Goal: Information Seeking & Learning: Find contact information

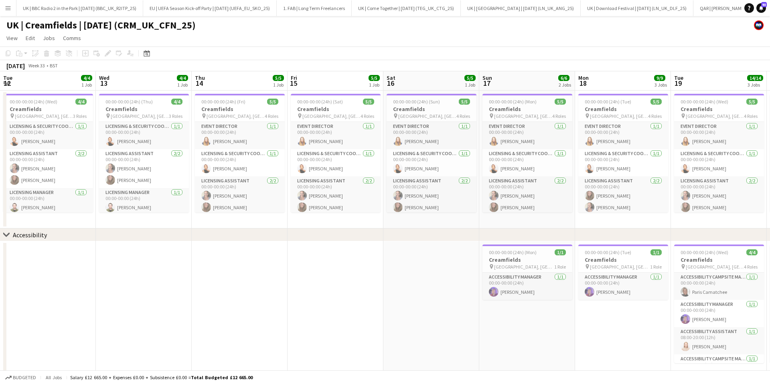
scroll to position [0, 368]
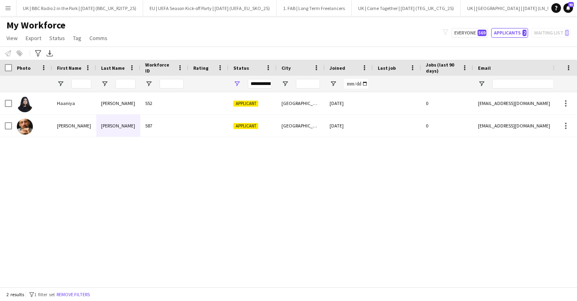
scroll to position [0, 902]
click at [122, 88] on input "Last Name Filter Input" at bounding box center [126, 84] width 20 height 10
click at [258, 79] on div "**********" at bounding box center [260, 84] width 24 height 10
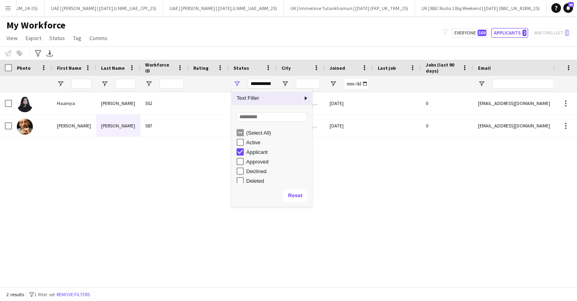
click at [259, 83] on div "**********" at bounding box center [260, 84] width 24 height 10
click at [299, 198] on button "Reset" at bounding box center [296, 195] width 24 height 13
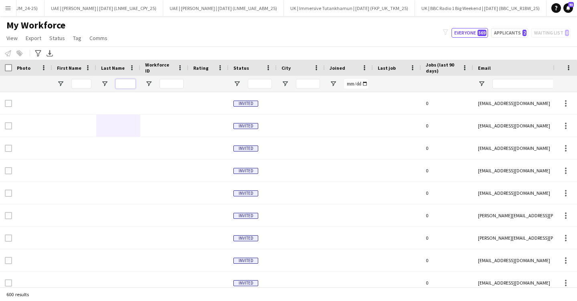
click at [116, 81] on input "Last Name Filter Input" at bounding box center [126, 84] width 20 height 10
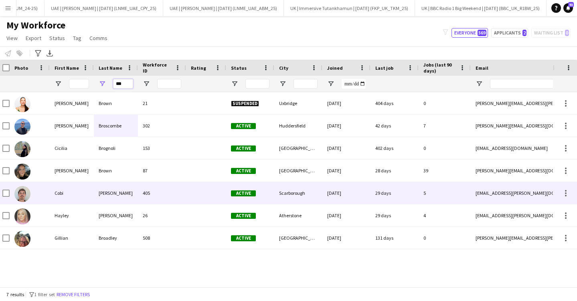
scroll to position [0, 1]
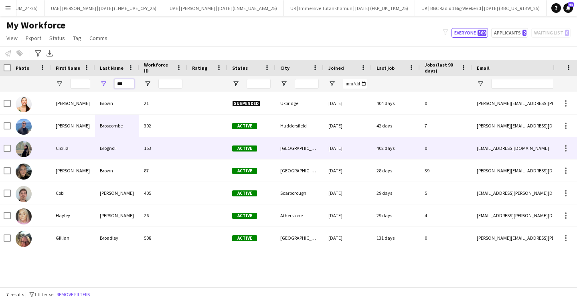
type input "***"
click at [125, 144] on div "Brognoli" at bounding box center [117, 148] width 44 height 22
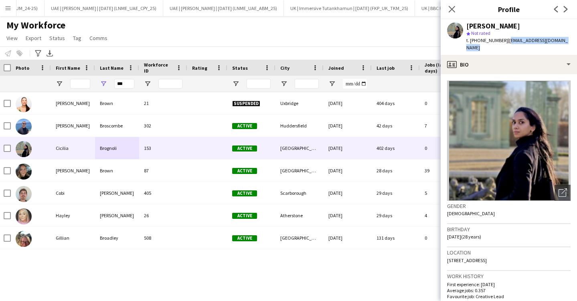
drag, startPoint x: 556, startPoint y: 40, endPoint x: 494, endPoint y: 41, distance: 62.2
click at [505, 40] on div "[PERSON_NAME] star Not rated t. [PHONE_NUMBER] | [EMAIL_ADDRESS][DOMAIN_NAME]" at bounding box center [509, 37] width 136 height 36
drag, startPoint x: 488, startPoint y: 40, endPoint x: 501, endPoint y: 42, distance: 12.3
click at [491, 41] on span "t. [PHONE_NUMBER]" at bounding box center [487, 40] width 42 height 6
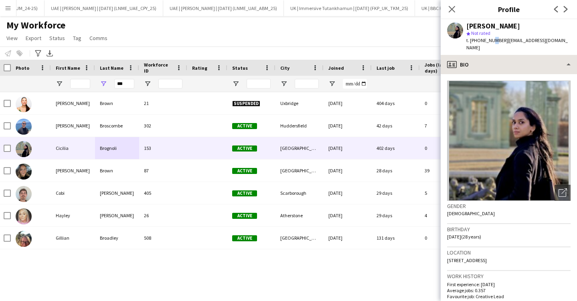
drag, startPoint x: 505, startPoint y: 41, endPoint x: 493, endPoint y: 48, distance: 13.9
click at [477, 39] on div "t. [PHONE_NUMBER] | [EMAIL_ADDRESS][DOMAIN_NAME]" at bounding box center [518, 44] width 104 height 14
copy span "07307516149"
drag, startPoint x: 565, startPoint y: 40, endPoint x: 513, endPoint y: 43, distance: 52.6
click at [507, 43] on app-profile-header "[PERSON_NAME] star Not rated t. [PHONE_NUMBER] | [EMAIL_ADDRESS][DOMAIN_NAME]" at bounding box center [509, 37] width 136 height 36
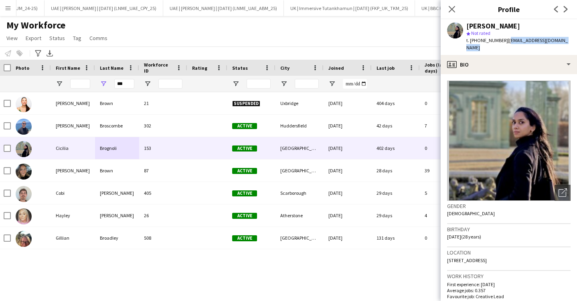
copy span "[EMAIL_ADDRESS][DOMAIN_NAME]"
